Goal: Information Seeking & Learning: Learn about a topic

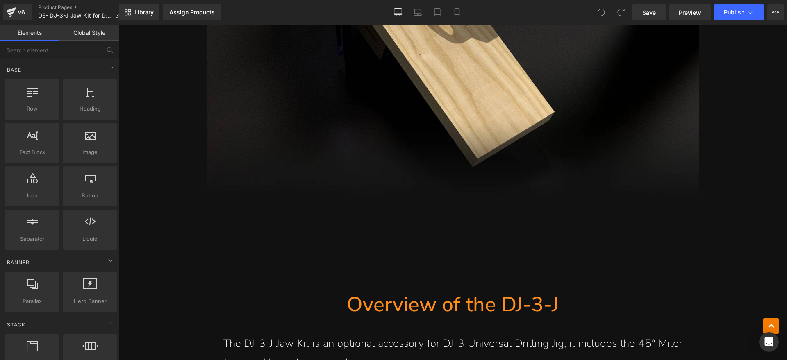
scroll to position [973, 0]
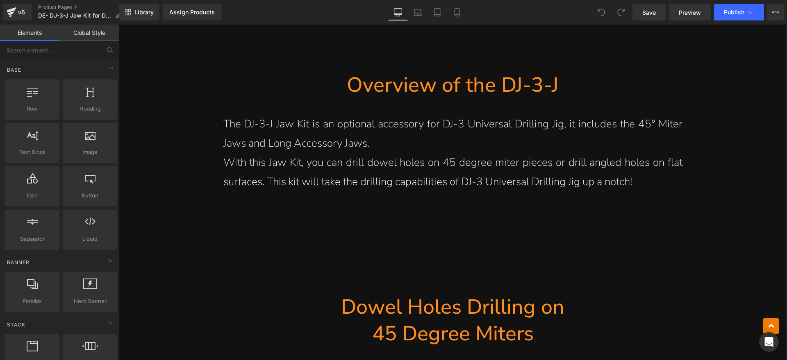
click at [462, 172] on p "With this Jaw Kit, you can drill dowel holes on 45 degree miter pieces or drill…" at bounding box center [452, 172] width 459 height 39
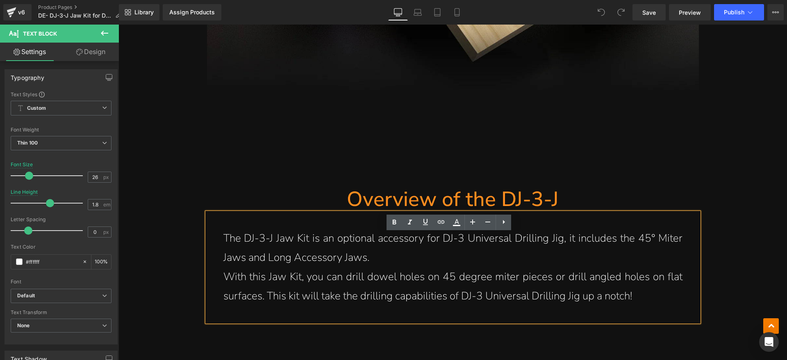
scroll to position [871, 0]
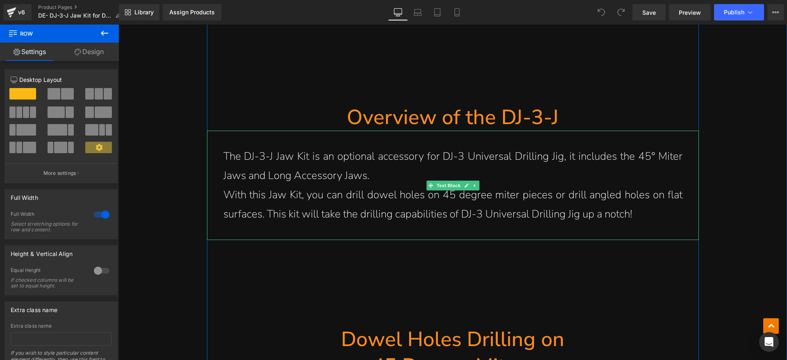
scroll to position [973, 0]
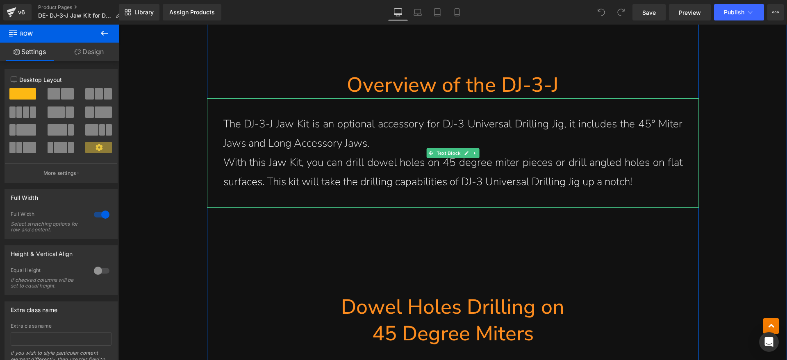
click at [508, 83] on h1 "Overview of the DJ-3-J" at bounding box center [453, 85] width 492 height 27
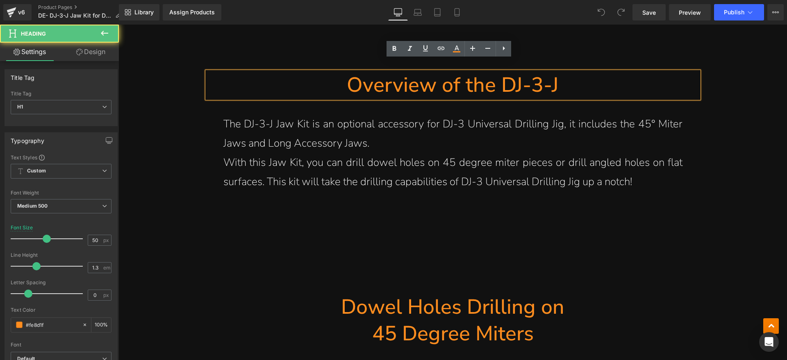
click at [538, 72] on h1 "Overview of the DJ-3-J" at bounding box center [453, 85] width 492 height 27
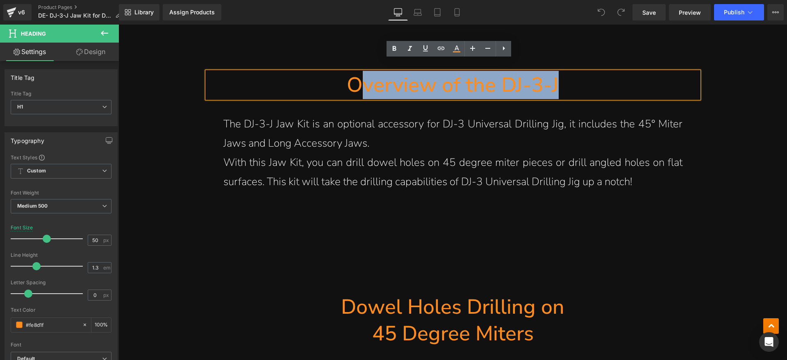
drag, startPoint x: 571, startPoint y: 69, endPoint x: 354, endPoint y: 73, distance: 217.3
click at [354, 73] on h1 "Overview of the DJ-3-J" at bounding box center [453, 85] width 492 height 27
paste div
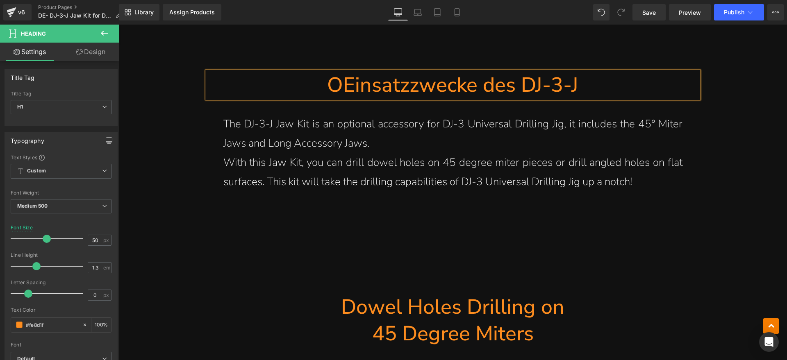
click at [343, 78] on h1 "OEinsatzzwecke des DJ-3-J" at bounding box center [453, 85] width 492 height 27
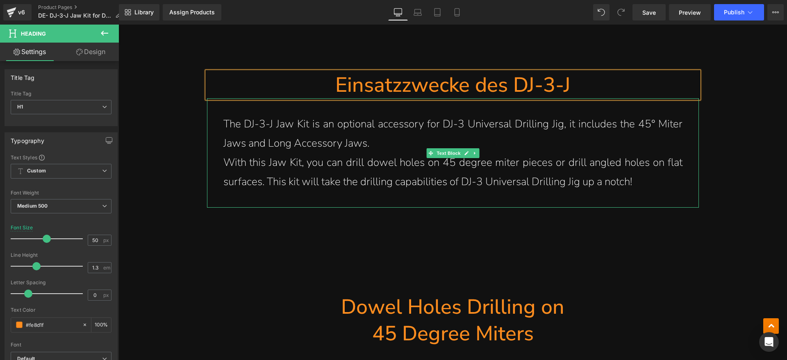
click at [648, 168] on p "With this Jaw Kit, you can drill dowel holes on 45 degree miter pieces or drill…" at bounding box center [452, 172] width 459 height 39
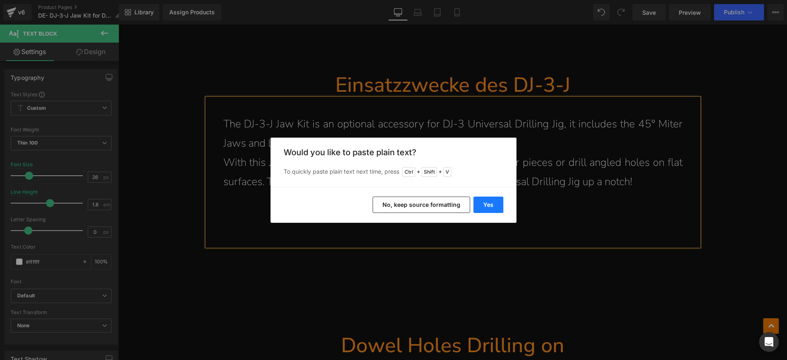
click at [481, 202] on button "Yes" at bounding box center [488, 205] width 30 height 16
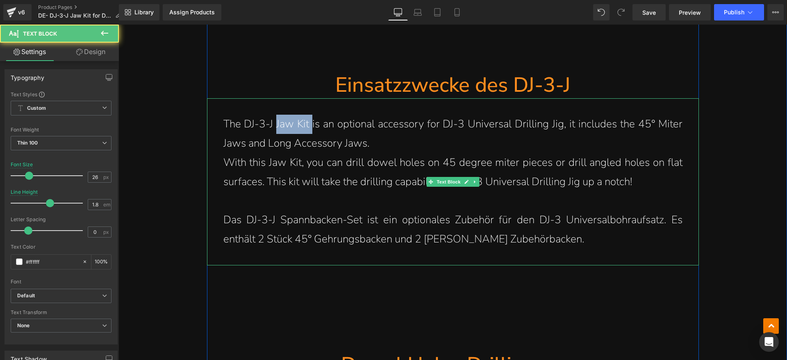
drag, startPoint x: 272, startPoint y: 111, endPoint x: 309, endPoint y: 111, distance: 37.3
click at [309, 115] on p "The DJ-3-J Jaw Kit is an optional accessory for DJ-3 Universal Drilling Jig, it…" at bounding box center [452, 134] width 459 height 39
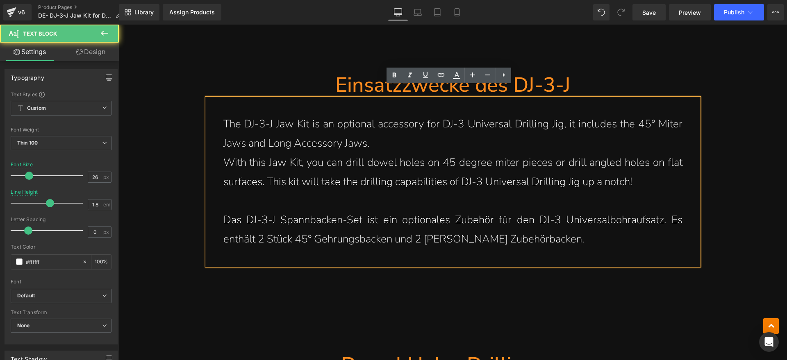
click at [299, 131] on p "The DJ-3-J Jaw Kit is an optional accessory for DJ-3 Universal Drilling Jig, it…" at bounding box center [452, 134] width 459 height 39
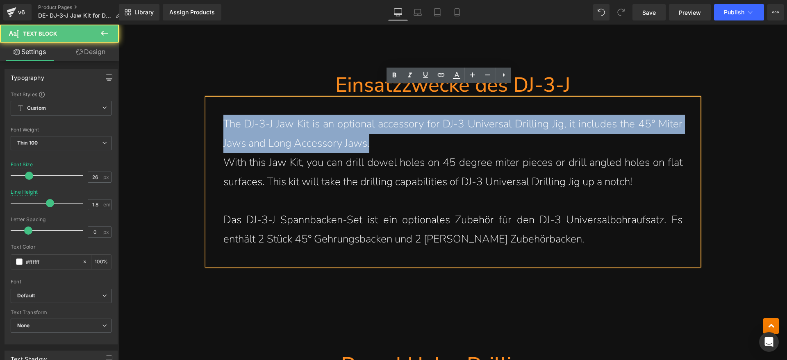
drag, startPoint x: 381, startPoint y: 130, endPoint x: 219, endPoint y: 116, distance: 162.5
click at [223, 116] on p "The DJ-3-J Jaw Kit is an optional accessory for DJ-3 Universal Drilling Jig, it…" at bounding box center [452, 134] width 459 height 39
click at [410, 133] on p "The DJ-3-J Jaw Kit is an optional accessory for DJ-3 Universal Drilling Jig, it…" at bounding box center [452, 134] width 459 height 39
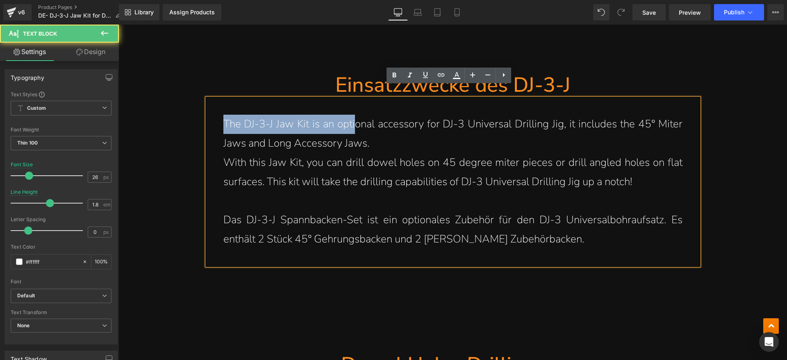
drag, startPoint x: 218, startPoint y: 110, endPoint x: 350, endPoint y: 110, distance: 132.0
click at [350, 110] on div "The DJ-3-J Jaw Kit is an optional accessory for DJ-3 Universal Drilling Jig, it…" at bounding box center [453, 181] width 492 height 167
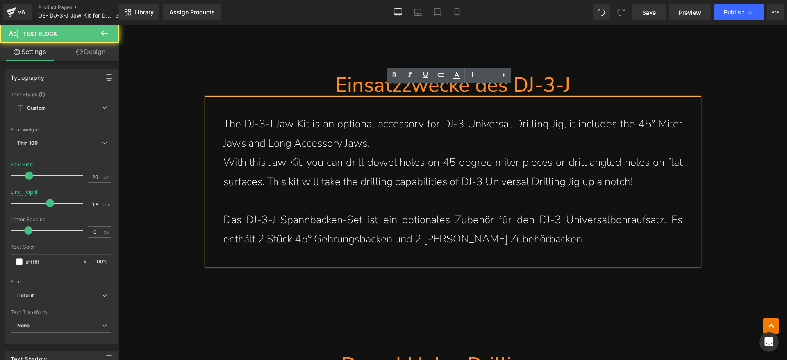
click at [379, 125] on p "The DJ-3-J Jaw Kit is an optional accessory for DJ-3 Universal Drilling Jig, it…" at bounding box center [452, 134] width 459 height 39
click at [566, 232] on p "Das DJ-3-J Spannbacken-Set ist ein optionales Zubehör für den DJ-3 Universalboh…" at bounding box center [452, 230] width 459 height 39
drag, startPoint x: 276, startPoint y: 210, endPoint x: 358, endPoint y: 210, distance: 82.4
click at [358, 211] on p "Das DJ-3-J Spannbacken-Set ist ein optionales Zubehör für den DJ-3 Universalboh…" at bounding box center [452, 230] width 459 height 39
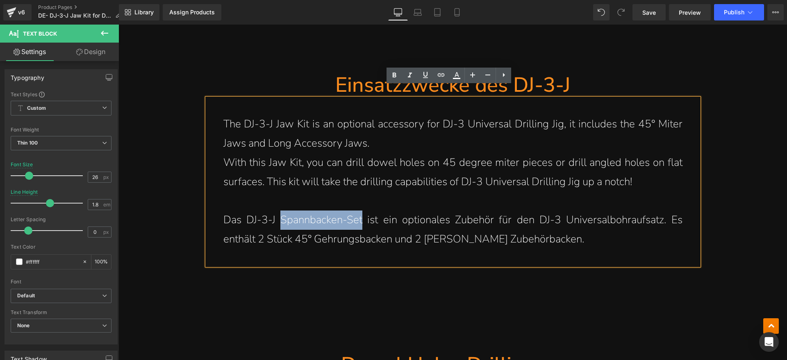
copy p "Spannbacken-Set"
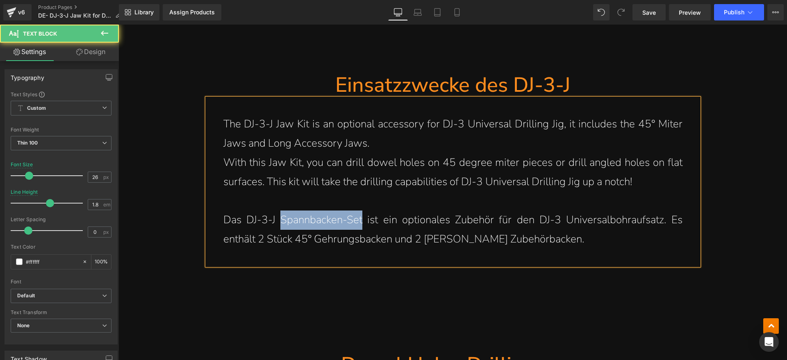
click at [329, 217] on p "Das DJ-3-J Spannbacken-Set ist ein optionales Zubehör für den DJ-3 Universalboh…" at bounding box center [452, 230] width 459 height 39
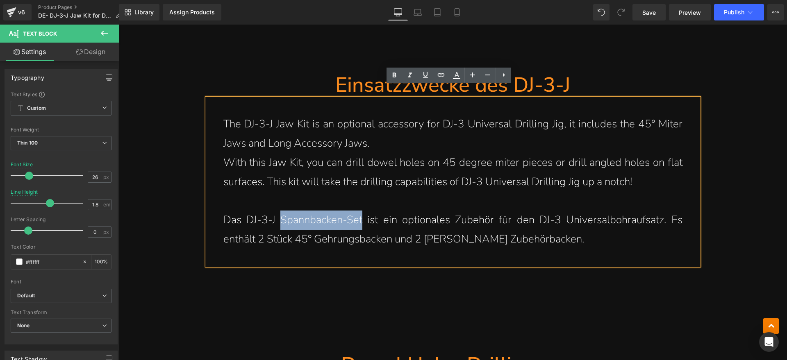
drag, startPoint x: 274, startPoint y: 209, endPoint x: 358, endPoint y: 210, distance: 84.0
click at [358, 211] on p "Das DJ-3-J Spannbacken-Set ist ein optionales Zubehör für den DJ-3 Universalboh…" at bounding box center [452, 230] width 459 height 39
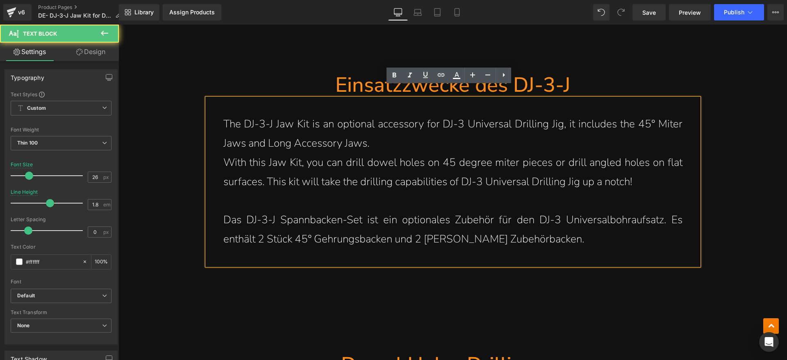
click at [367, 211] on p "Das DJ-3-J Spannbacken-Set ist ein optionales Zubehör für den DJ-3 Universalboh…" at bounding box center [452, 230] width 459 height 39
click at [380, 211] on p "Das DJ-3-J Spannbacken-Set ist ein optionales Zubehör für den DJ-3 Universalboh…" at bounding box center [452, 230] width 459 height 39
drag, startPoint x: 401, startPoint y: 209, endPoint x: 442, endPoint y: 209, distance: 40.6
click at [441, 211] on p "Das DJ-3-J Spannbacken-Set ist ein optionales Zubehör für den DJ-3 Universalboh…" at bounding box center [452, 230] width 459 height 39
click at [448, 211] on p "Das DJ-3-J Spannbacken-Set ist ein optionales Zubehör für den DJ-3 Universalboh…" at bounding box center [452, 230] width 459 height 39
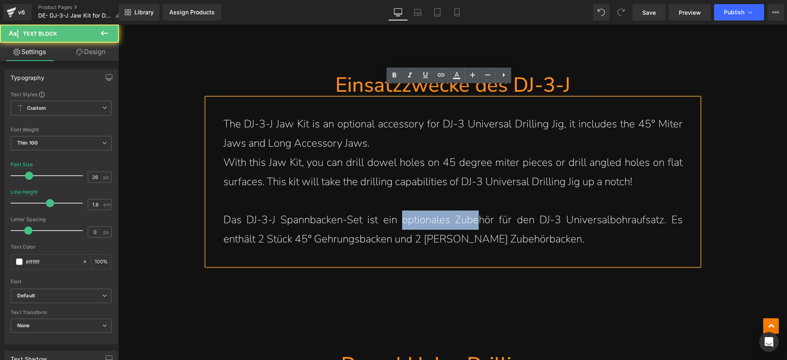
drag, startPoint x: 399, startPoint y: 207, endPoint x: 477, endPoint y: 207, distance: 78.7
click at [477, 211] on p "Das DJ-3-J Spannbacken-Set ist ein optionales Zubehör für den DJ-3 Universalboh…" at bounding box center [452, 230] width 459 height 39
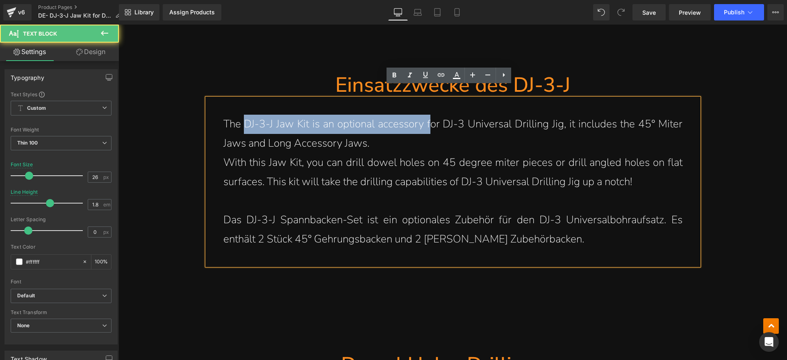
drag, startPoint x: 244, startPoint y: 114, endPoint x: 427, endPoint y: 114, distance: 182.8
click at [427, 115] on p "The DJ-3-J Jaw Kit is an optional accessory for DJ-3 Universal Drilling Jig, it…" at bounding box center [452, 134] width 459 height 39
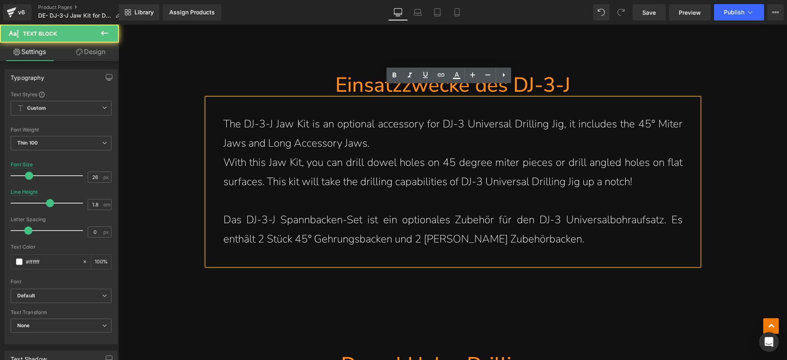
click at [424, 153] on p "With this Jaw Kit, you can drill dowel holes on 45 degree miter pieces or drill…" at bounding box center [452, 172] width 459 height 39
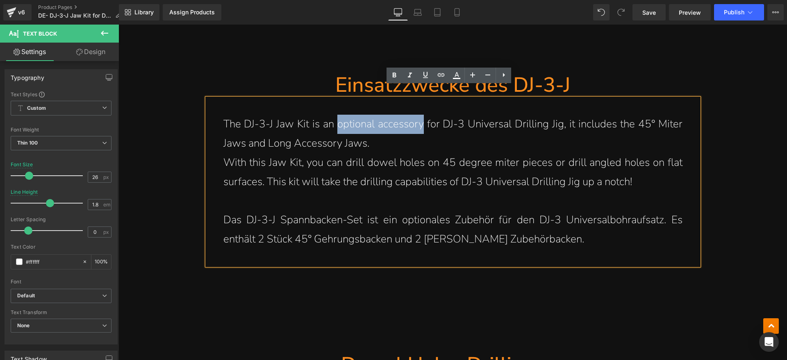
drag, startPoint x: 334, startPoint y: 110, endPoint x: 421, endPoint y: 118, distance: 86.8
click at [421, 118] on p "The DJ-3-J Jaw Kit is an optional accessory for DJ-3 Universal Drilling Jig, it…" at bounding box center [452, 134] width 459 height 39
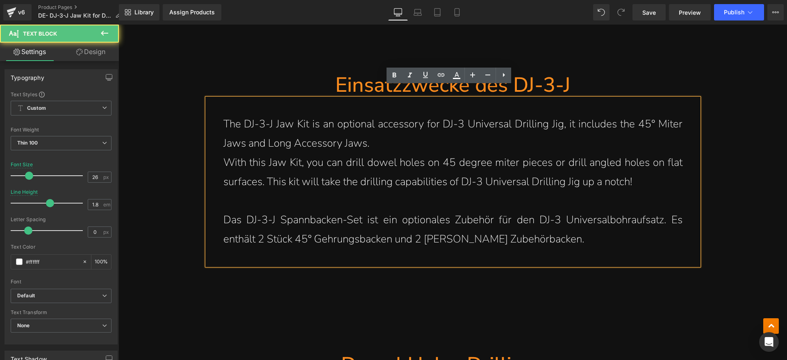
click at [435, 120] on p "The DJ-3-J Jaw Kit is an optional accessory for DJ-3 Universal Drilling Jig, it…" at bounding box center [452, 134] width 459 height 39
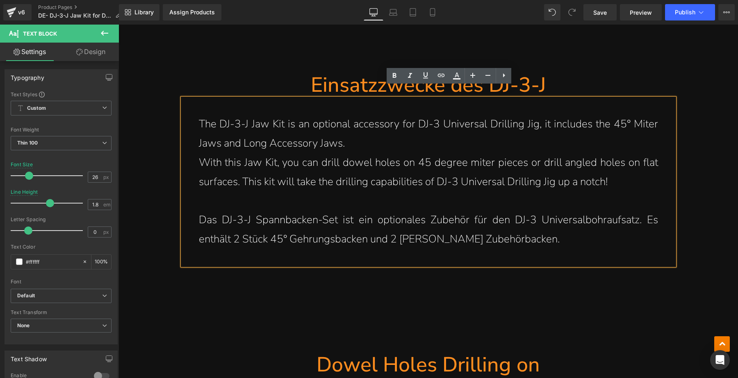
scroll to position [922, 0]
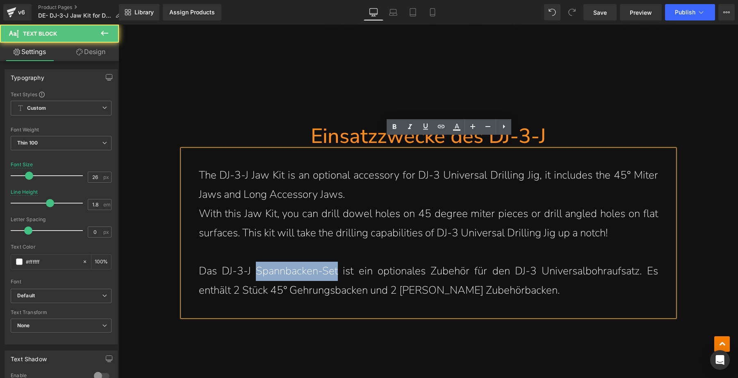
drag, startPoint x: 251, startPoint y: 261, endPoint x: 334, endPoint y: 261, distance: 82.4
click at [334, 262] on p "Das DJ-3-J Spannbacken-Set ist ein optionales Zubehör für den DJ-3 Universalboh…" at bounding box center [428, 281] width 459 height 39
drag, startPoint x: 468, startPoint y: 263, endPoint x: 498, endPoint y: 259, distance: 29.4
click at [498, 262] on p "Das DJ-3-J Spannbacken-Set ist ein optionales Zubehör für den DJ-3 Universalboh…" at bounding box center [428, 281] width 459 height 39
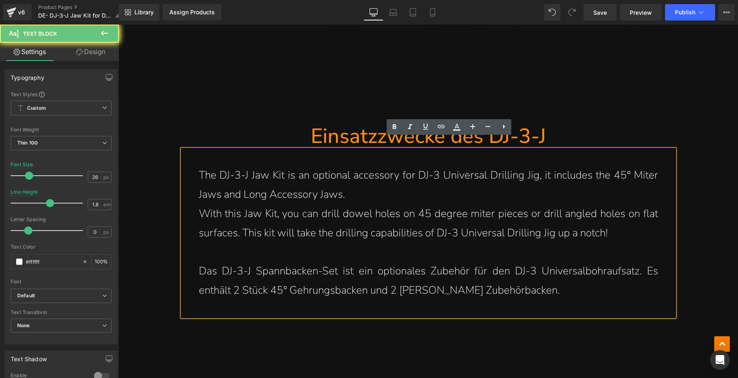
click at [527, 285] on p "Das DJ-3-J Spannbacken-Set ist ein optionales Zubehör für den DJ-3 Universalboh…" at bounding box center [428, 281] width 459 height 39
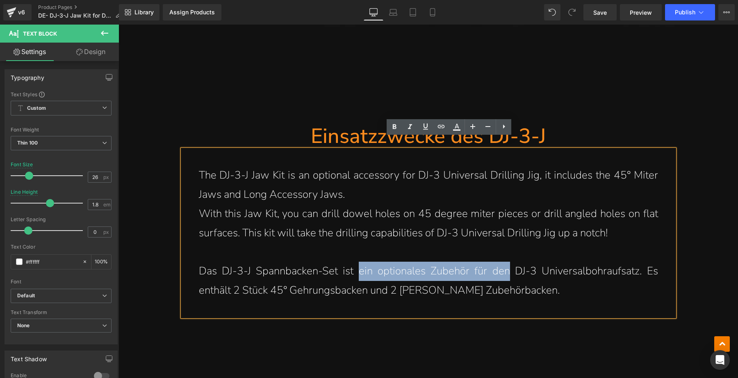
drag, startPoint x: 354, startPoint y: 259, endPoint x: 514, endPoint y: 265, distance: 159.6
click at [509, 262] on p "Das DJ-3-J Spannbacken-Set ist ein optionales Zubehör für den DJ-3 Universalboh…" at bounding box center [428, 281] width 459 height 39
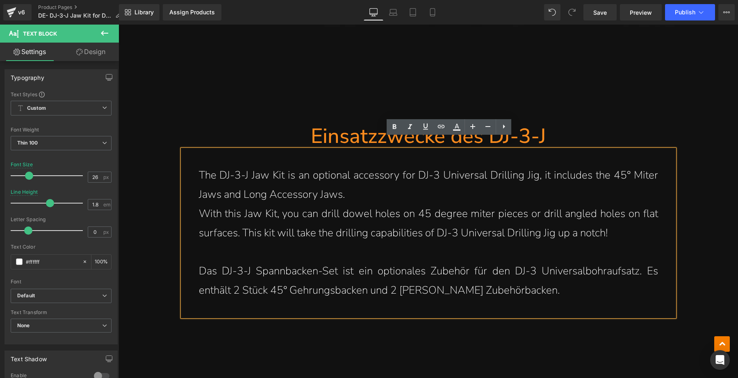
click at [526, 277] on p "Das DJ-3-J Spannbacken-Set ist ein optionales Zubehör für den DJ-3 Universalboh…" at bounding box center [428, 281] width 459 height 39
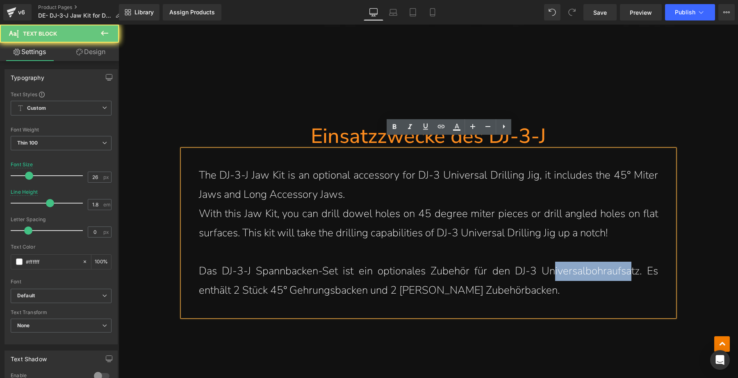
drag, startPoint x: 549, startPoint y: 262, endPoint x: 628, endPoint y: 262, distance: 78.7
click at [627, 262] on p "Das DJ-3-J Spannbacken-Set ist ein optionales Zubehör für den DJ-3 Universalboh…" at bounding box center [428, 281] width 459 height 39
click at [632, 268] on p "Das DJ-3-J Spannbacken-Set ist ein optionales Zubehör für den DJ-3 Universalboh…" at bounding box center [428, 281] width 459 height 39
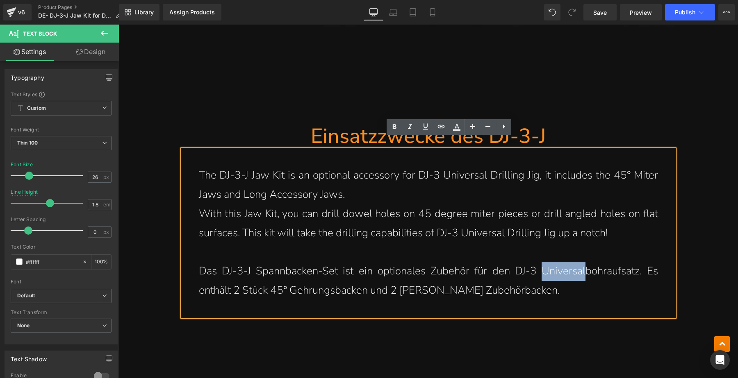
drag, startPoint x: 539, startPoint y: 259, endPoint x: 582, endPoint y: 257, distance: 43.1
click at [582, 262] on p "Das DJ-3-J Spannbacken-Set ist ein optionales Zubehör für den DJ-3 Universalboh…" at bounding box center [428, 281] width 459 height 39
drag, startPoint x: 581, startPoint y: 280, endPoint x: 580, endPoint y: 275, distance: 4.1
click at [581, 279] on p "Das DJ-3-J Spannbacken-Set ist ein optionales Zubehör für den DJ-3 Universalboh…" at bounding box center [428, 281] width 459 height 39
drag, startPoint x: 582, startPoint y: 259, endPoint x: 634, endPoint y: 260, distance: 51.7
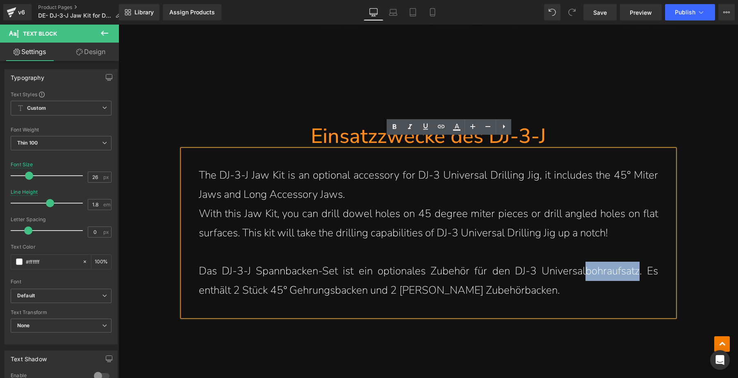
click at [634, 262] on p "Das DJ-3-J Spannbacken-Set ist ein optionales Zubehör für den DJ-3 Universalboh…" at bounding box center [428, 281] width 459 height 39
copy p "bohraufsatz"
